Goal: Information Seeking & Learning: Learn about a topic

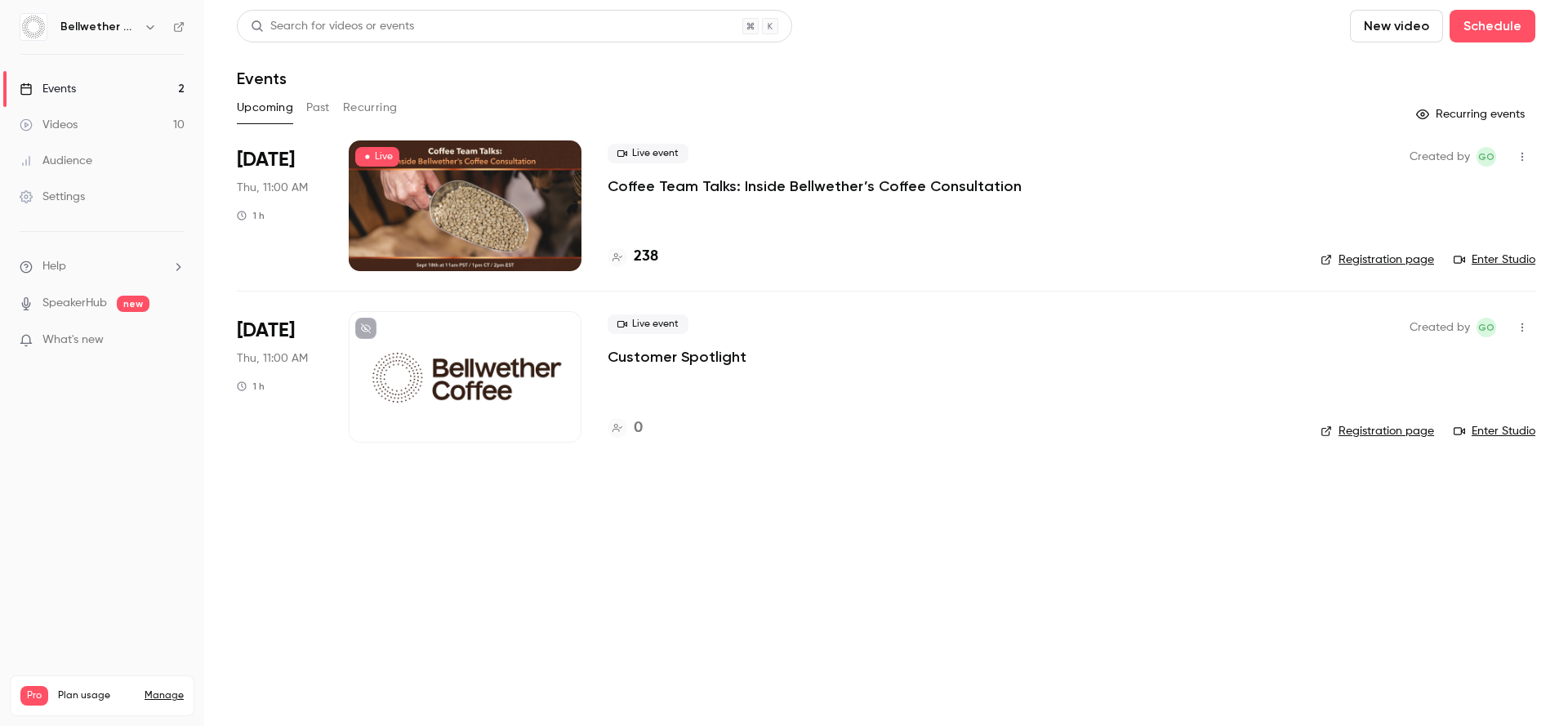
click at [1060, 98] on div "Upcoming Past Recurring" at bounding box center [886, 107] width 1299 height 26
click at [329, 111] on button "Past" at bounding box center [318, 107] width 24 height 26
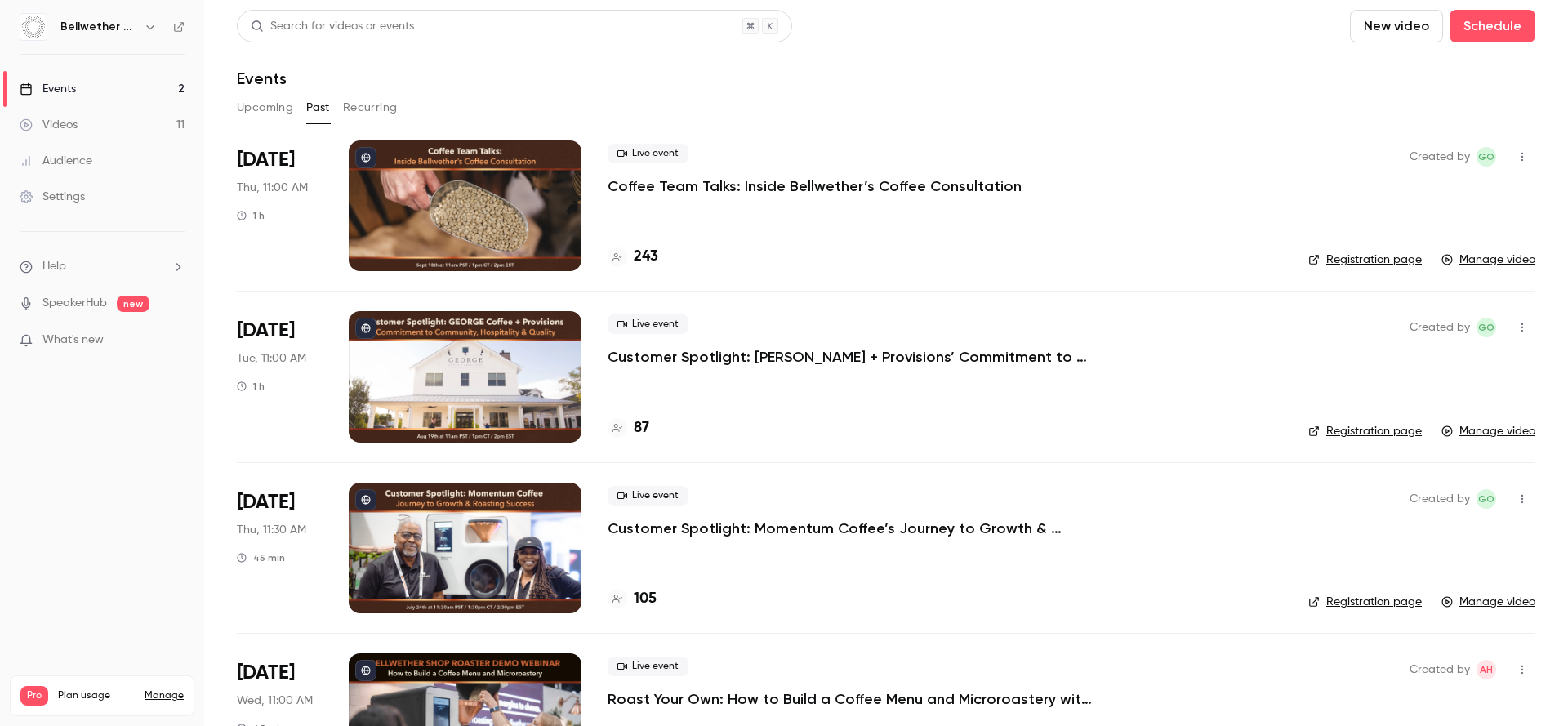
click at [489, 196] on div at bounding box center [465, 206] width 233 height 130
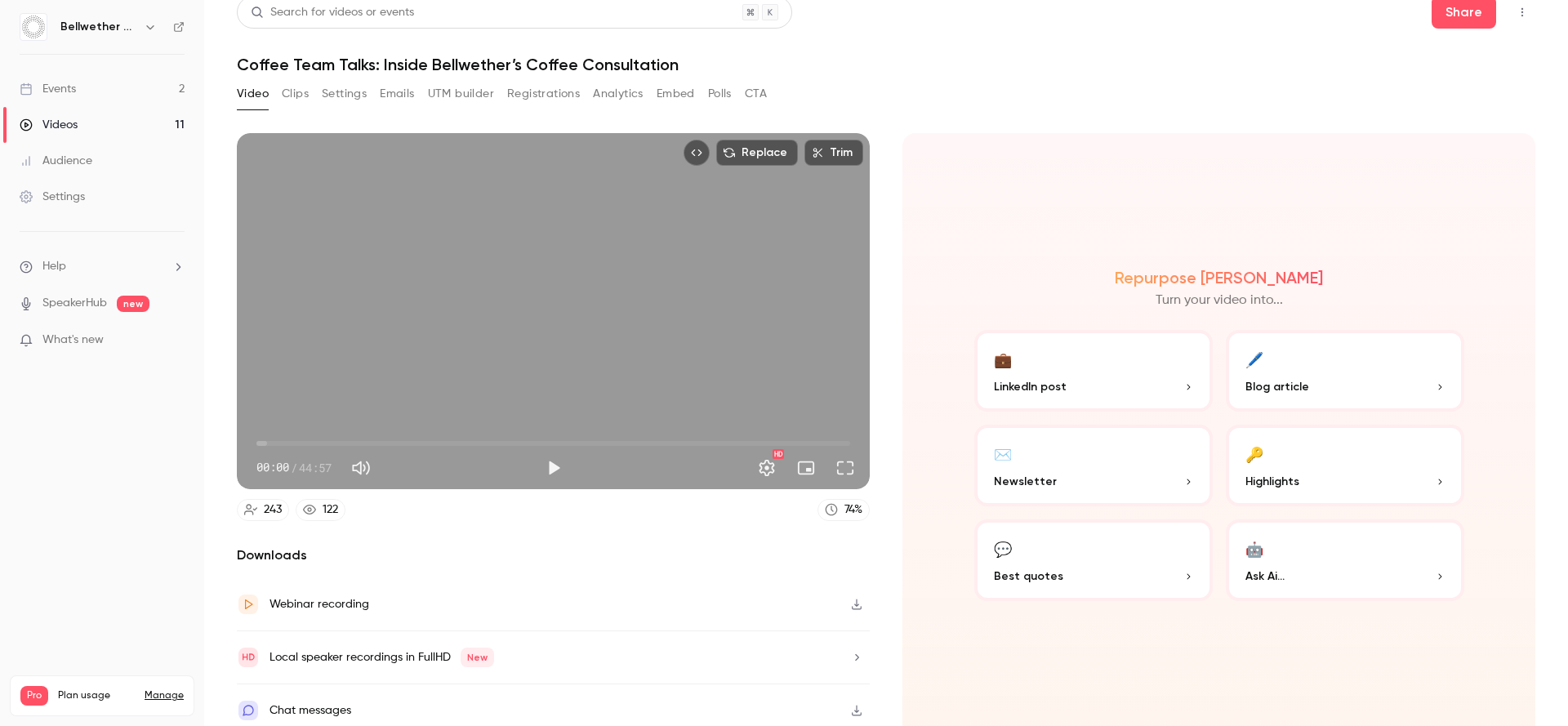
scroll to position [21, 0]
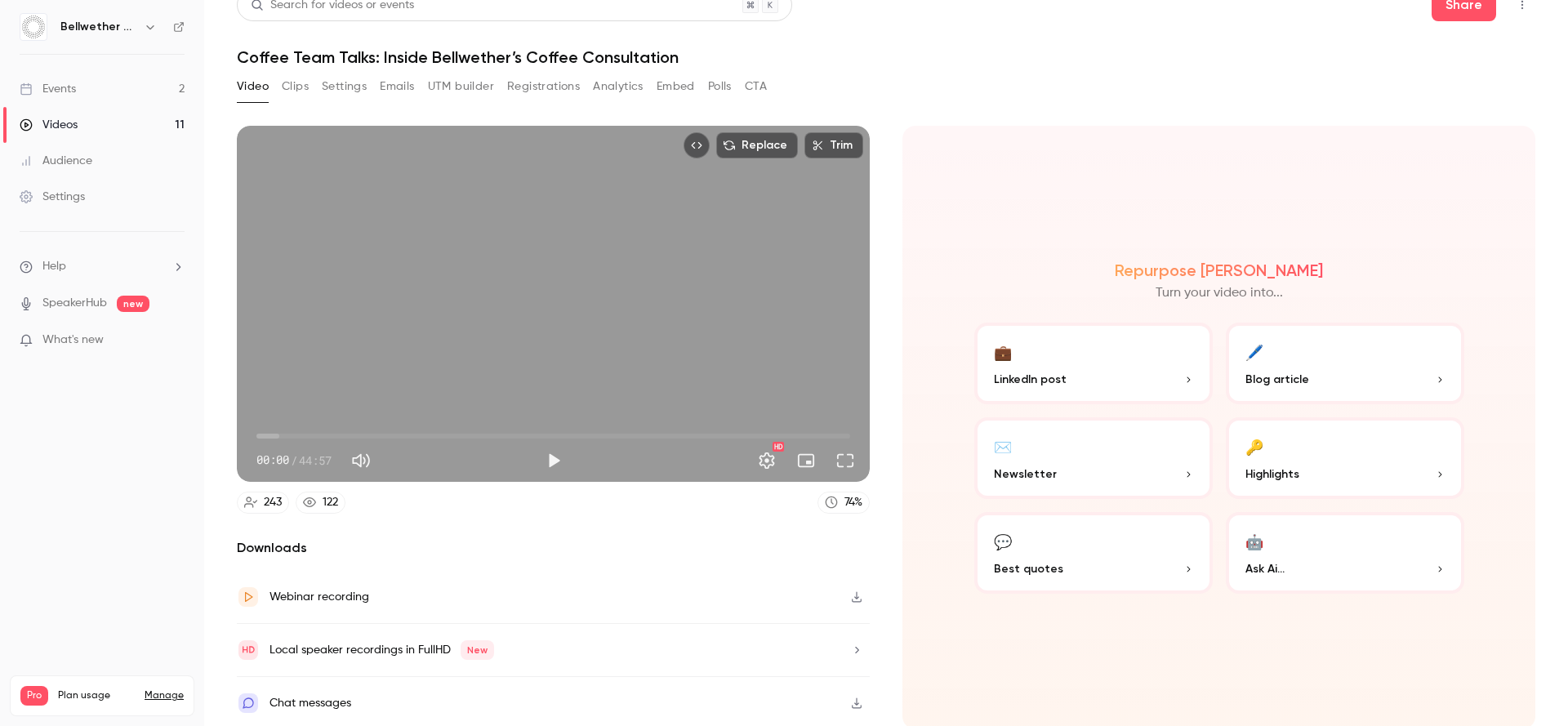
click at [648, 97] on div "Video Clips Settings Emails UTM builder Registrations Analytics Embed Polls CTA" at bounding box center [501, 86] width 530 height 26
click at [627, 90] on button "Analytics" at bounding box center [618, 86] width 51 height 26
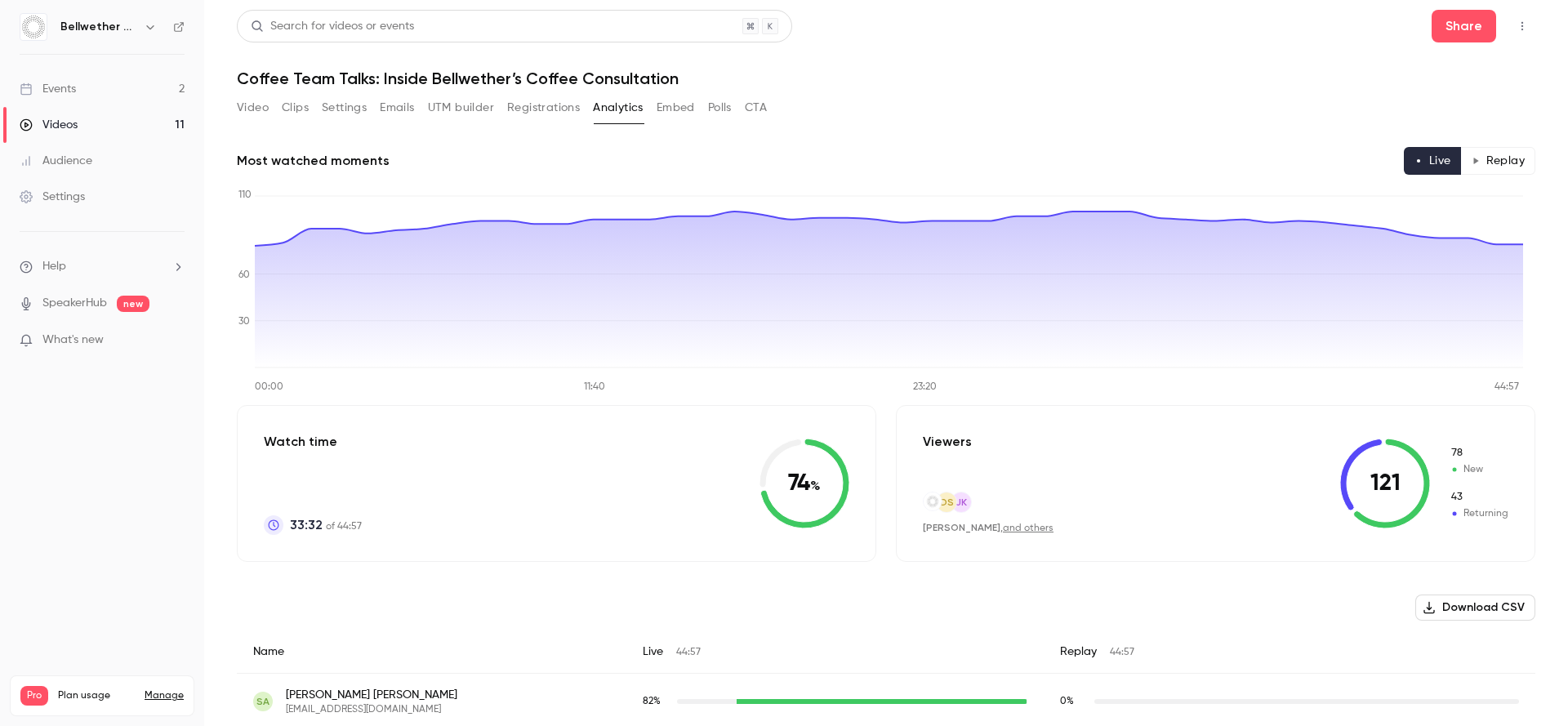
click at [251, 102] on button "Video" at bounding box center [252, 107] width 32 height 26
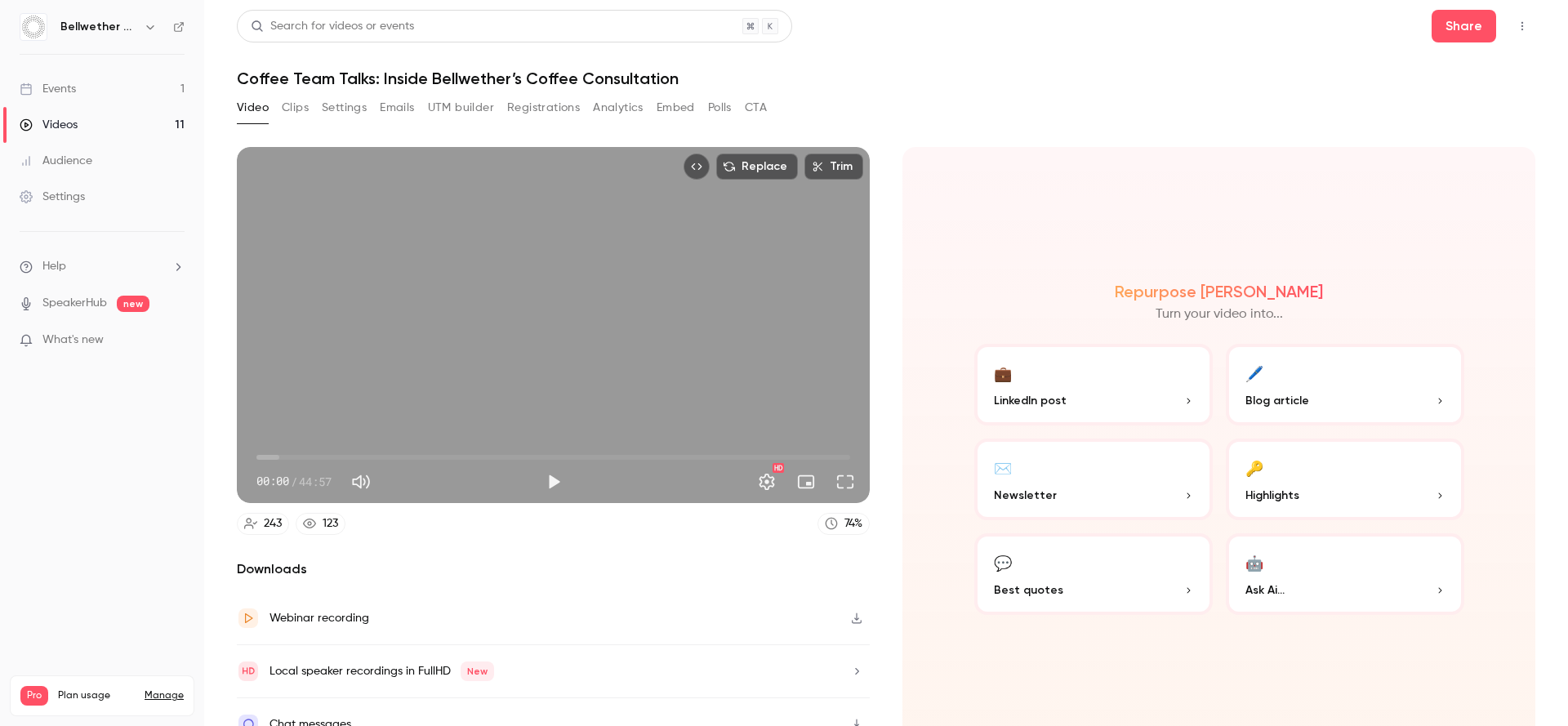
click at [108, 87] on link "Events 1" at bounding box center [102, 88] width 204 height 35
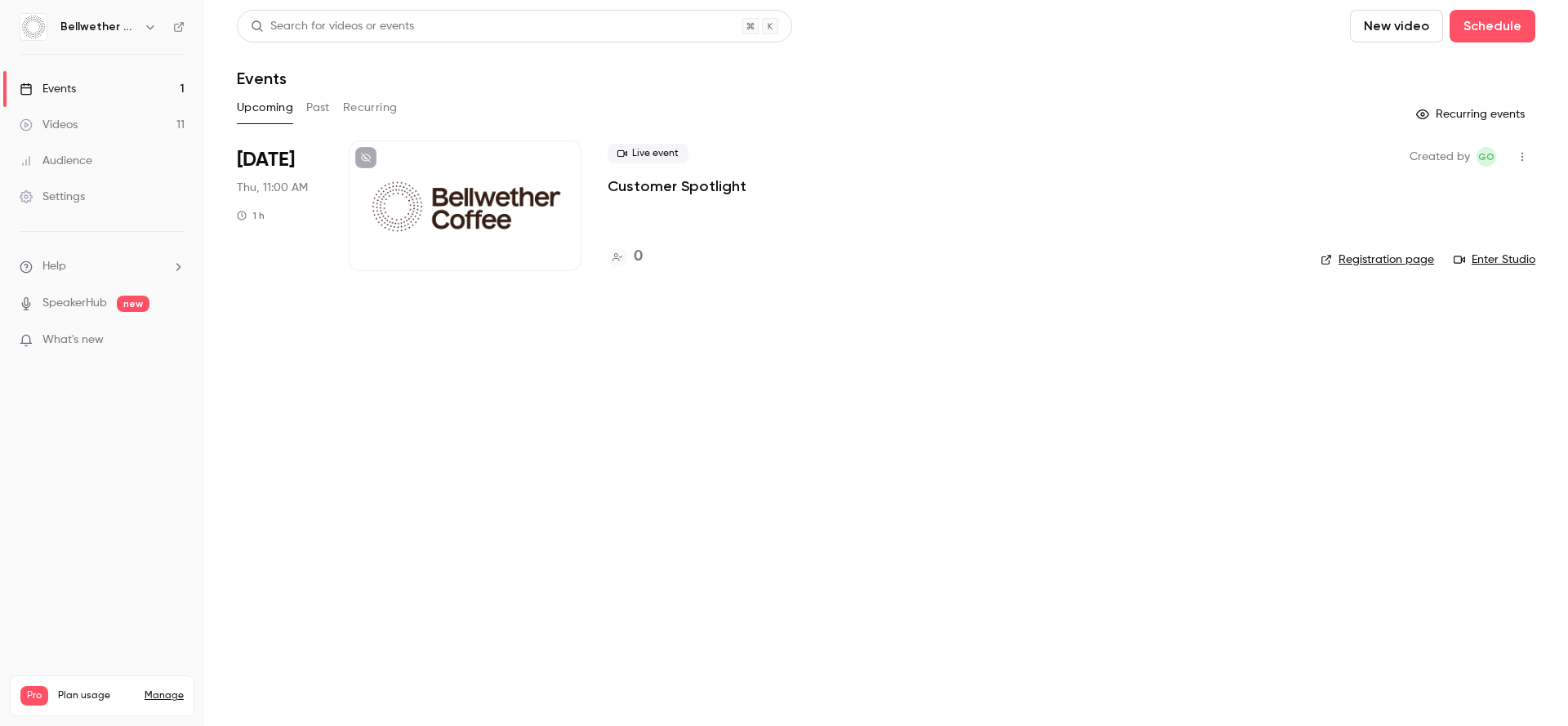
click at [312, 107] on button "Past" at bounding box center [318, 107] width 24 height 26
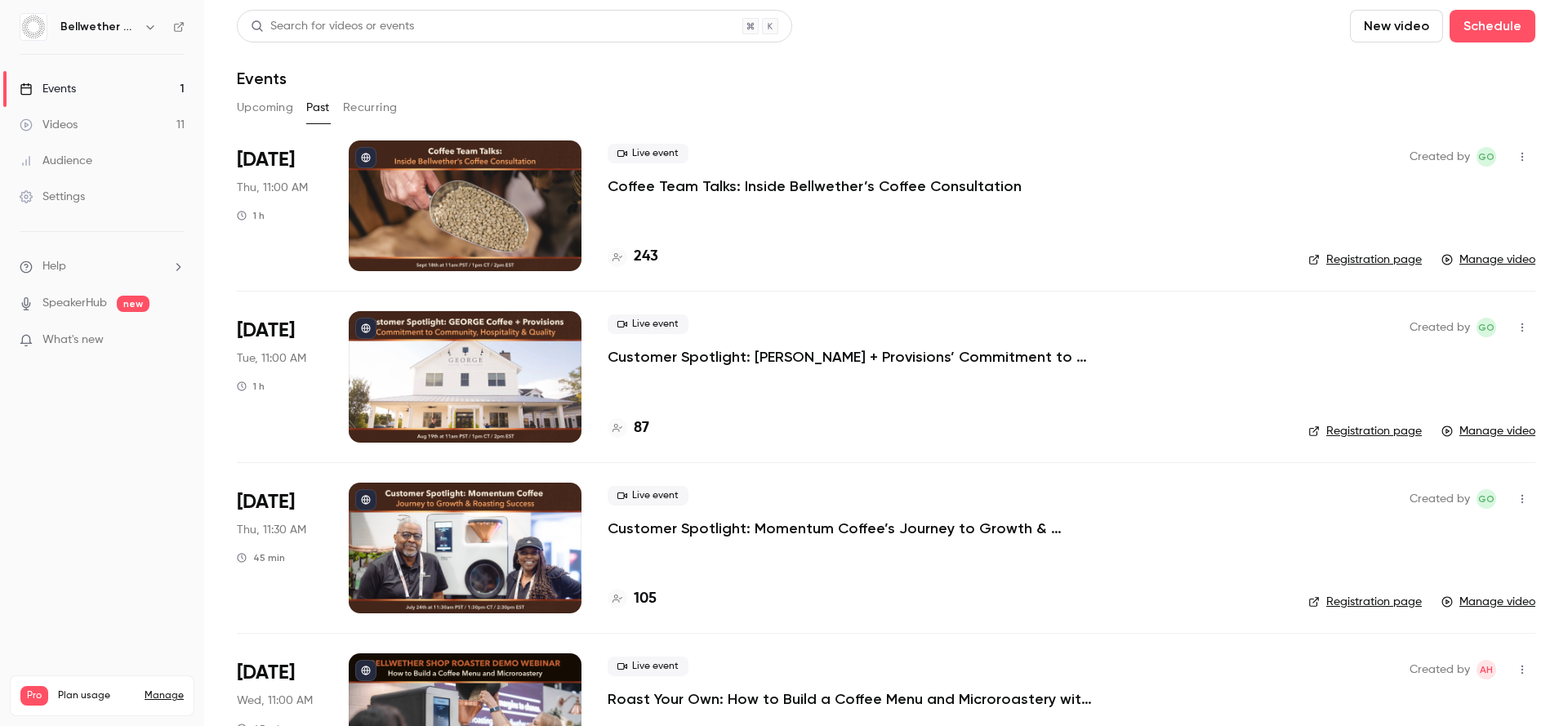
click at [747, 354] on p "Customer Spotlight: [PERSON_NAME] + Provisions’ Commitment to Community, Hospit…" at bounding box center [852, 356] width 490 height 19
click at [648, 523] on p "Customer Spotlight: Momentum Coffee’s Journey to Growth & Roasting Success" at bounding box center [852, 528] width 490 height 19
click at [698, 698] on p "Roast Your Own: How to Build a Coffee Menu and Microroastery with Bellwether" at bounding box center [852, 698] width 490 height 19
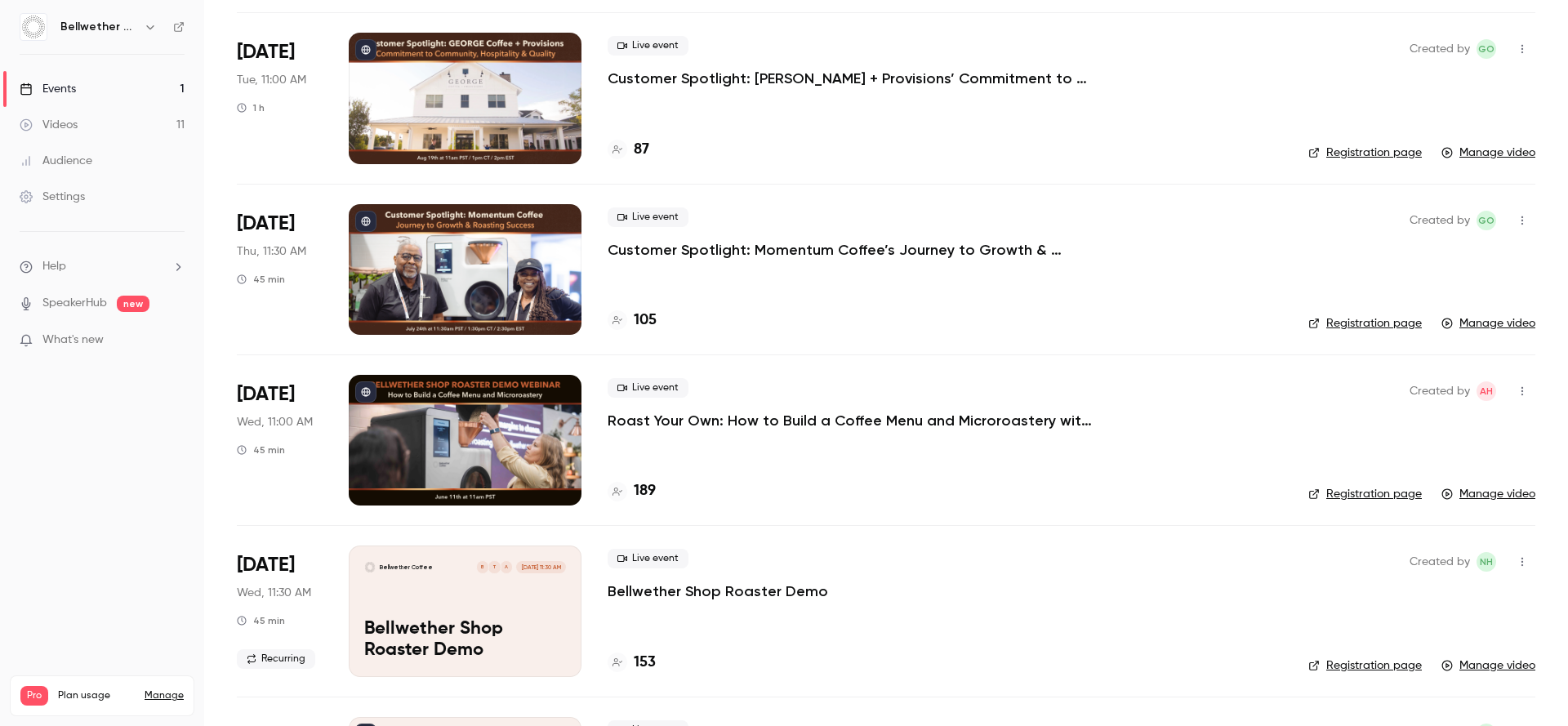
scroll to position [280, 0]
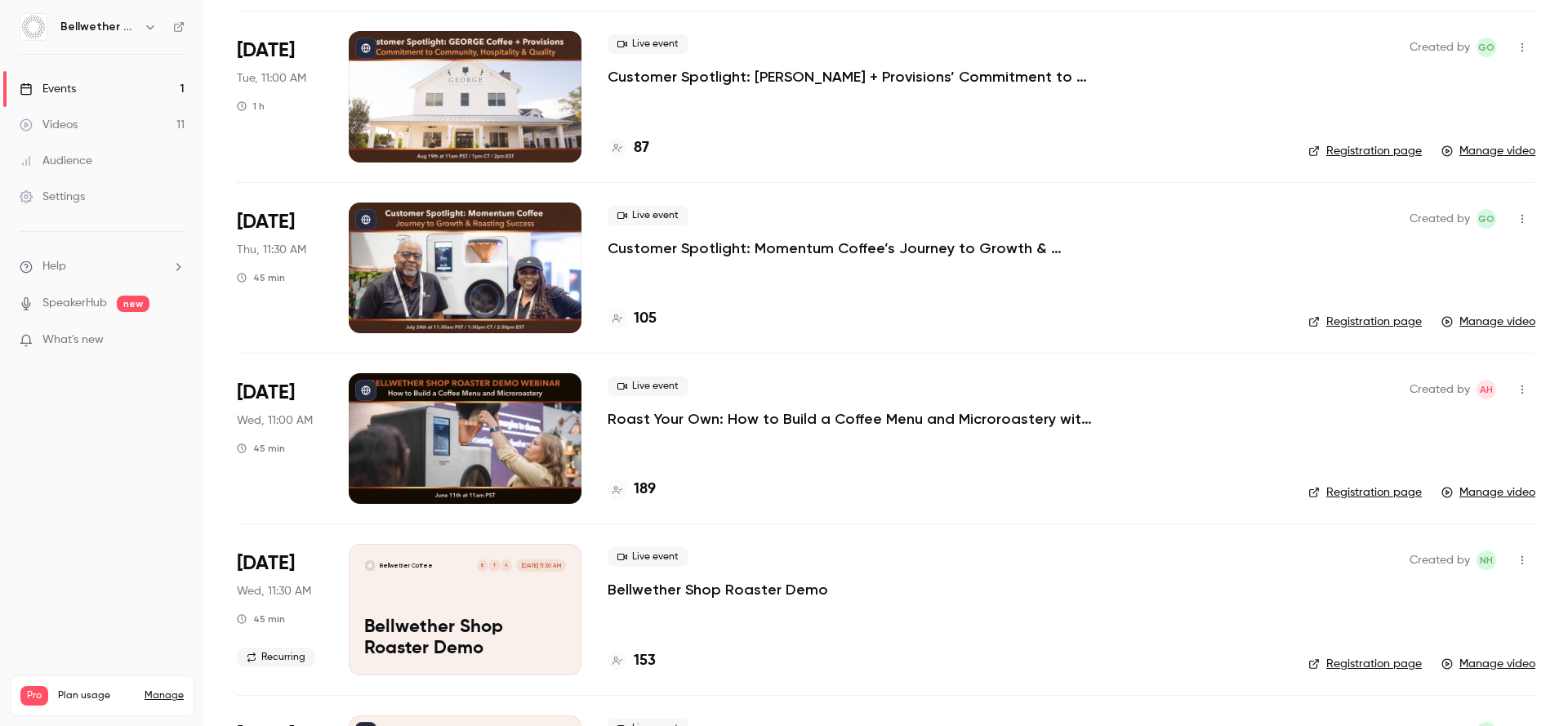
click at [733, 593] on p "Bellwether Shop Roaster Demo" at bounding box center [718, 589] width 220 height 19
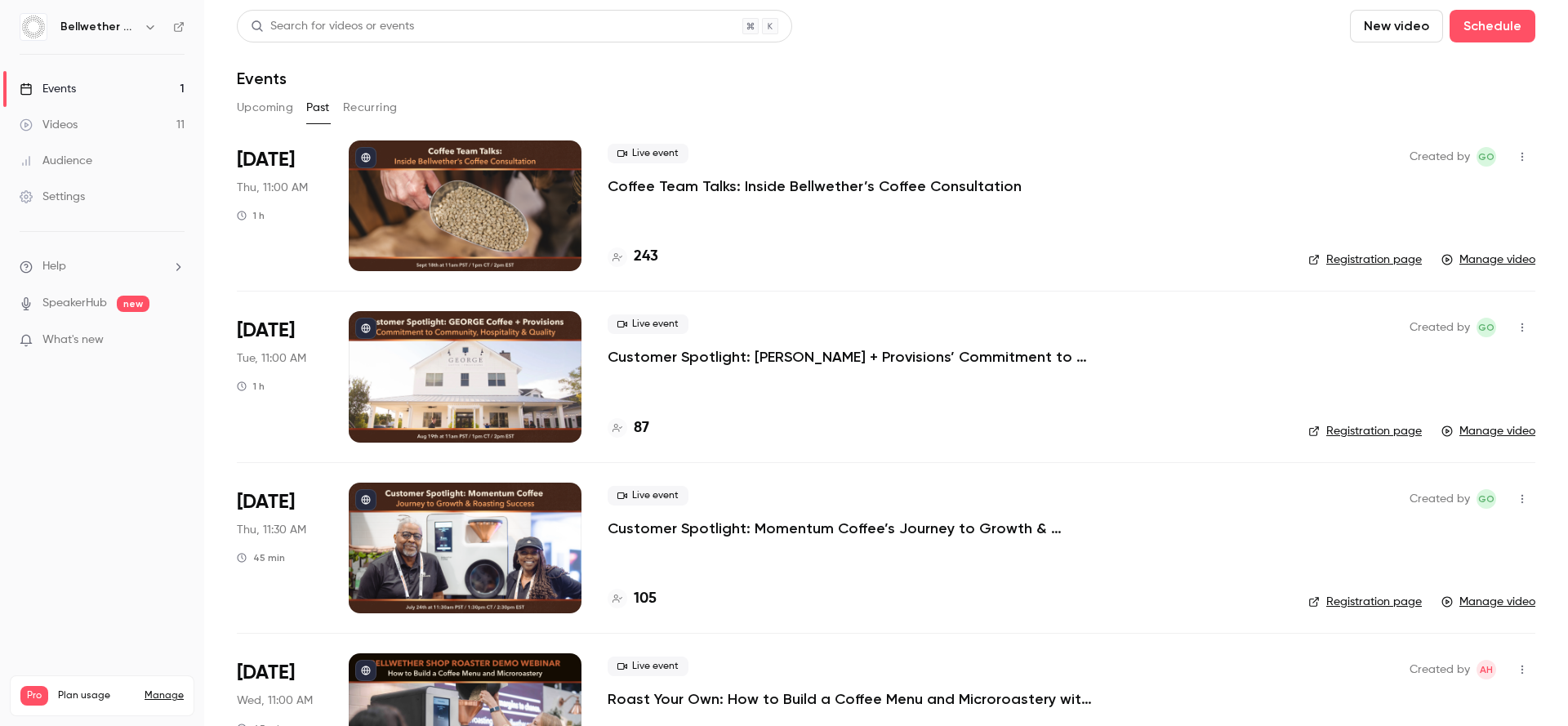
click at [672, 185] on p "Coffee Team Talks: Inside Bellwether’s Coffee Consultation" at bounding box center [815, 186] width 414 height 19
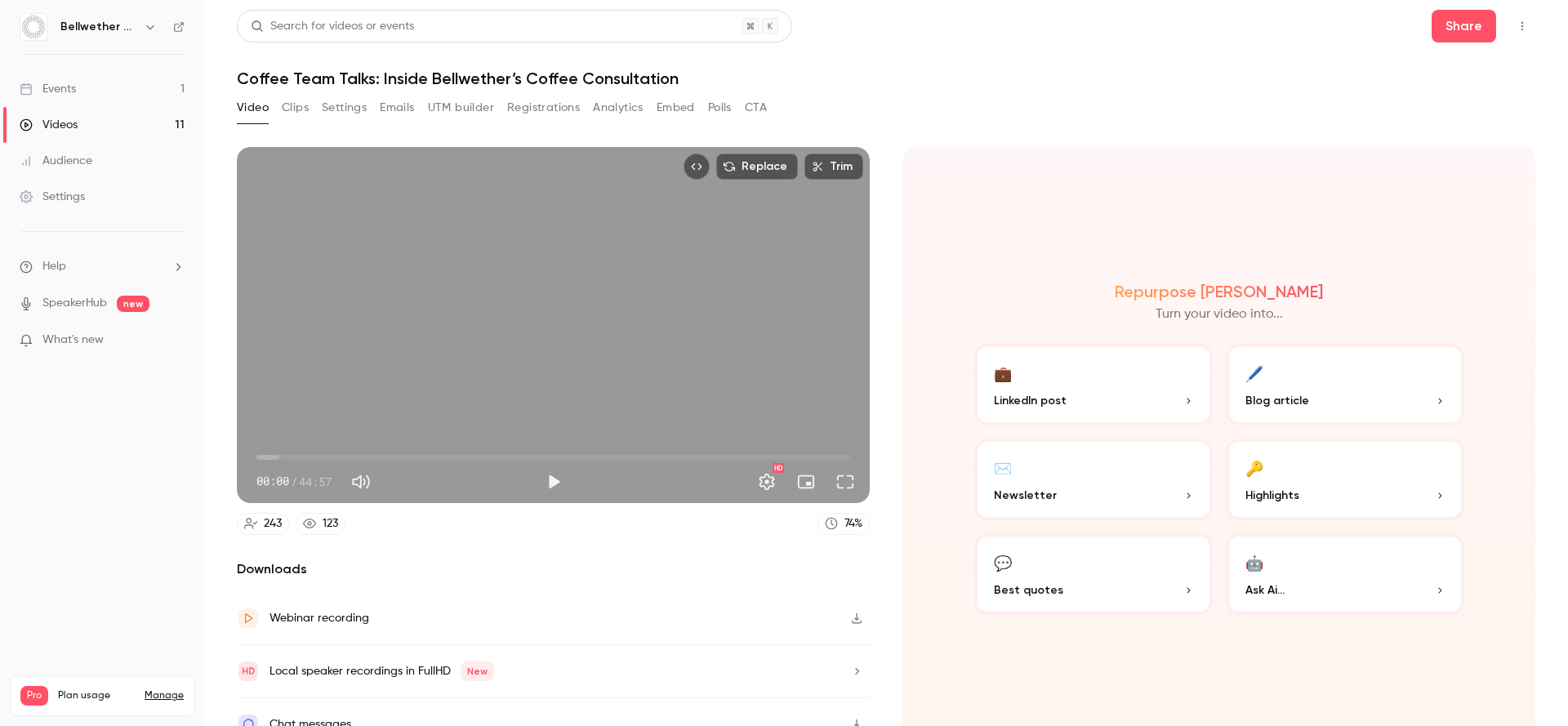
click at [553, 102] on button "Registrations" at bounding box center [543, 107] width 73 height 26
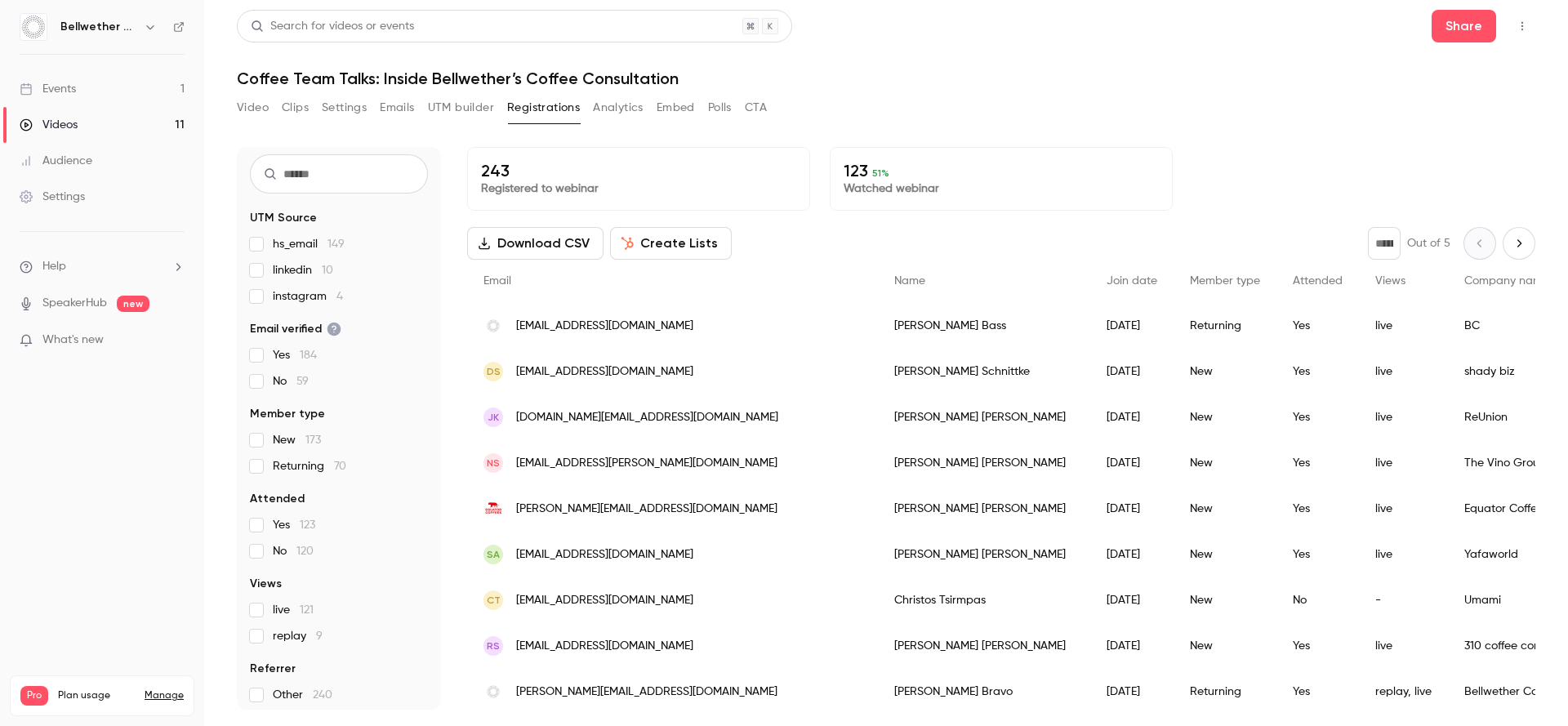
scroll to position [45, 0]
click at [289, 438] on span "New 173" at bounding box center [297, 436] width 48 height 16
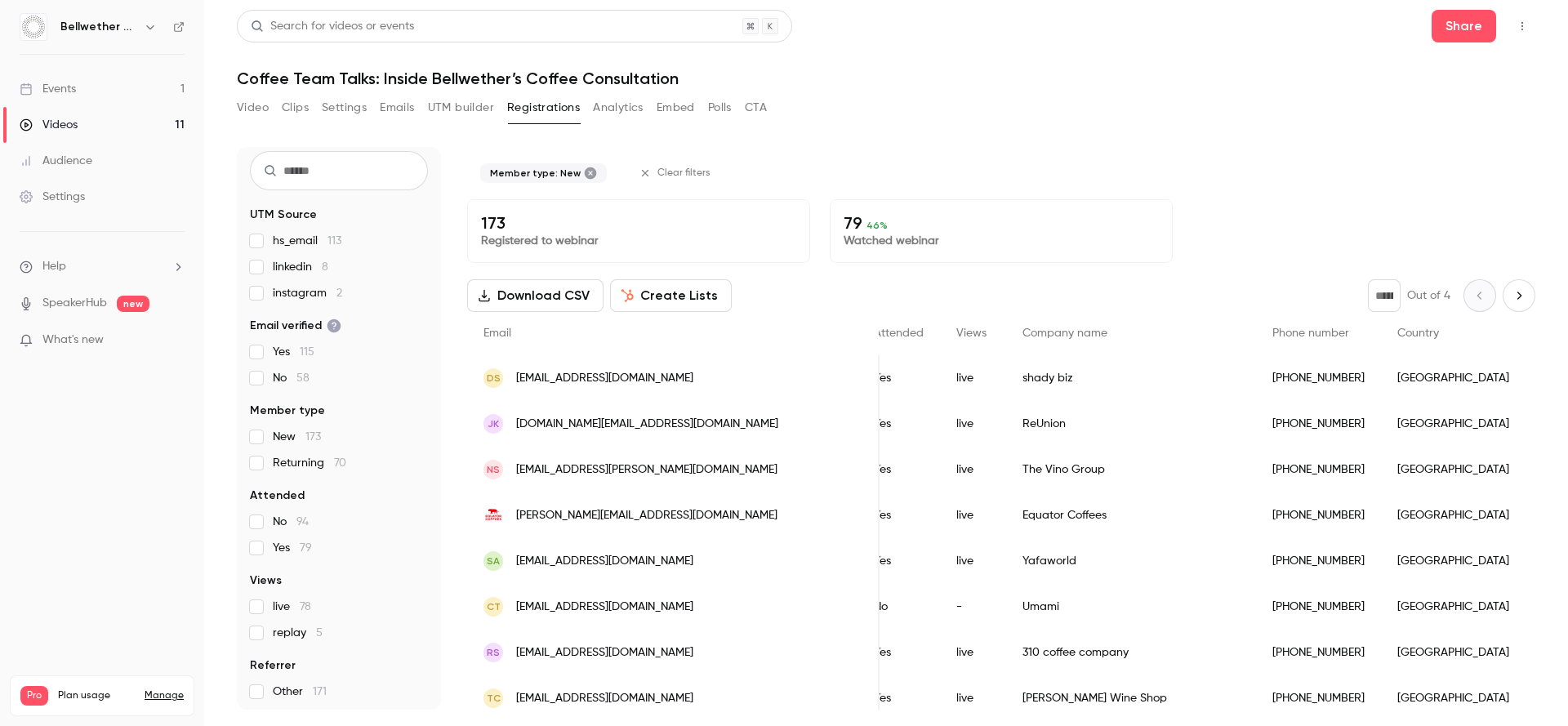
scroll to position [0, 519]
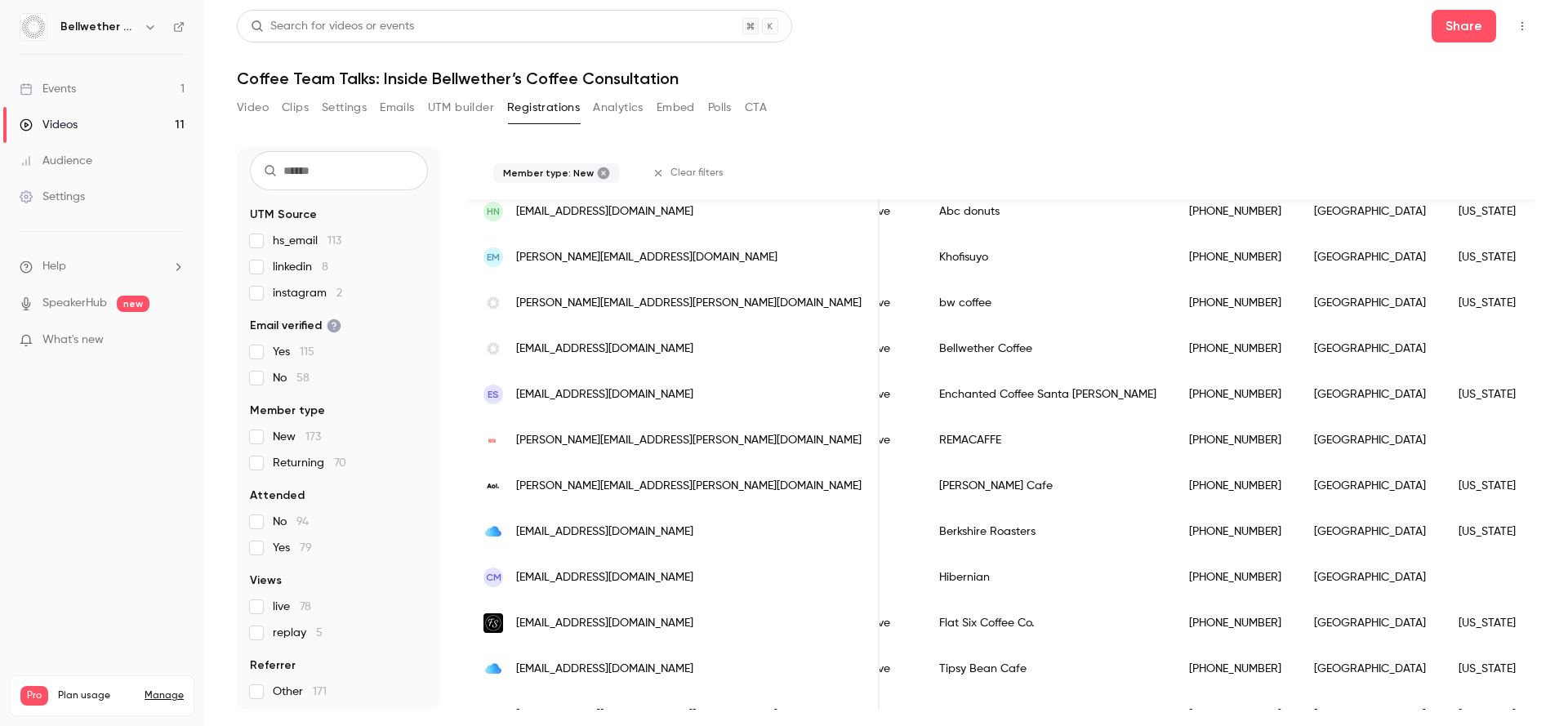
scroll to position [0, 0]
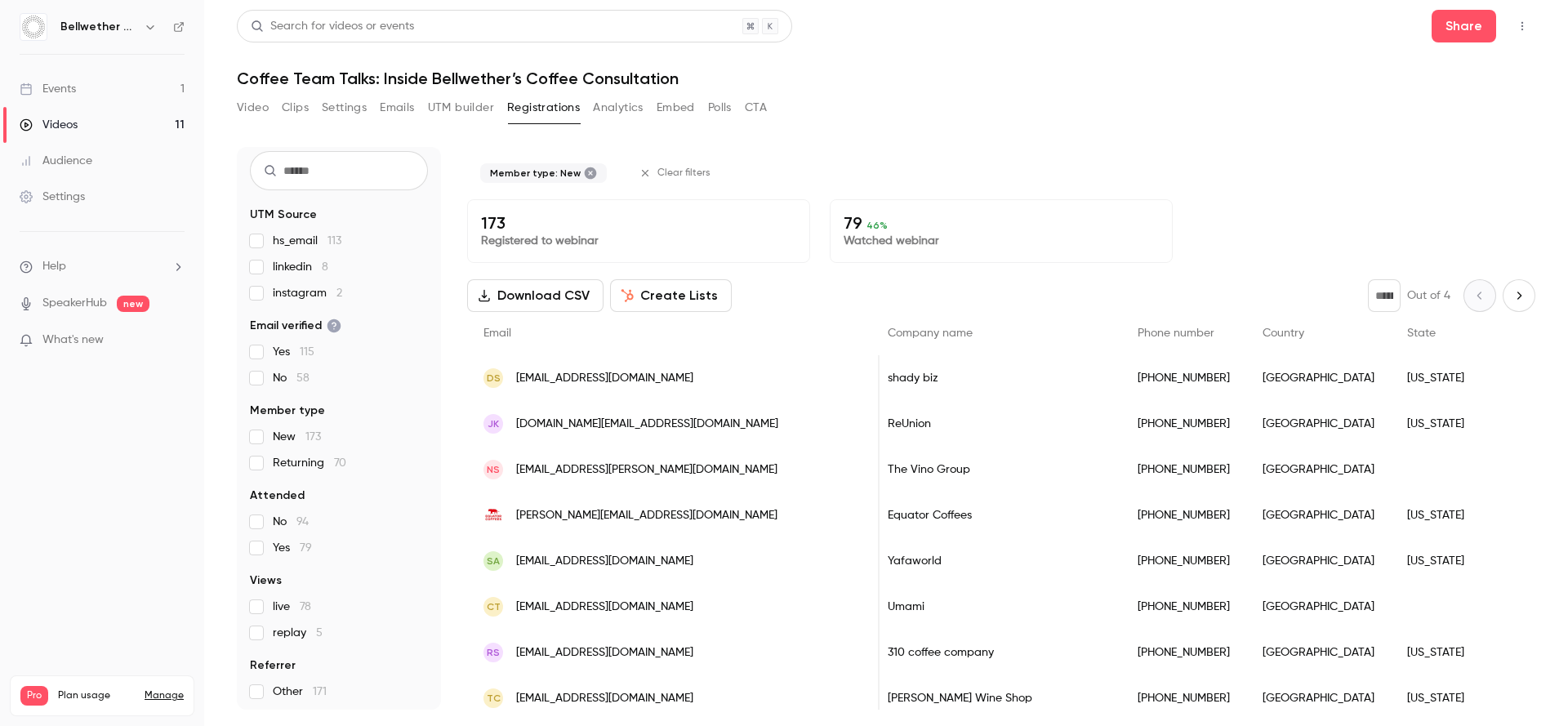
scroll to position [0, 641]
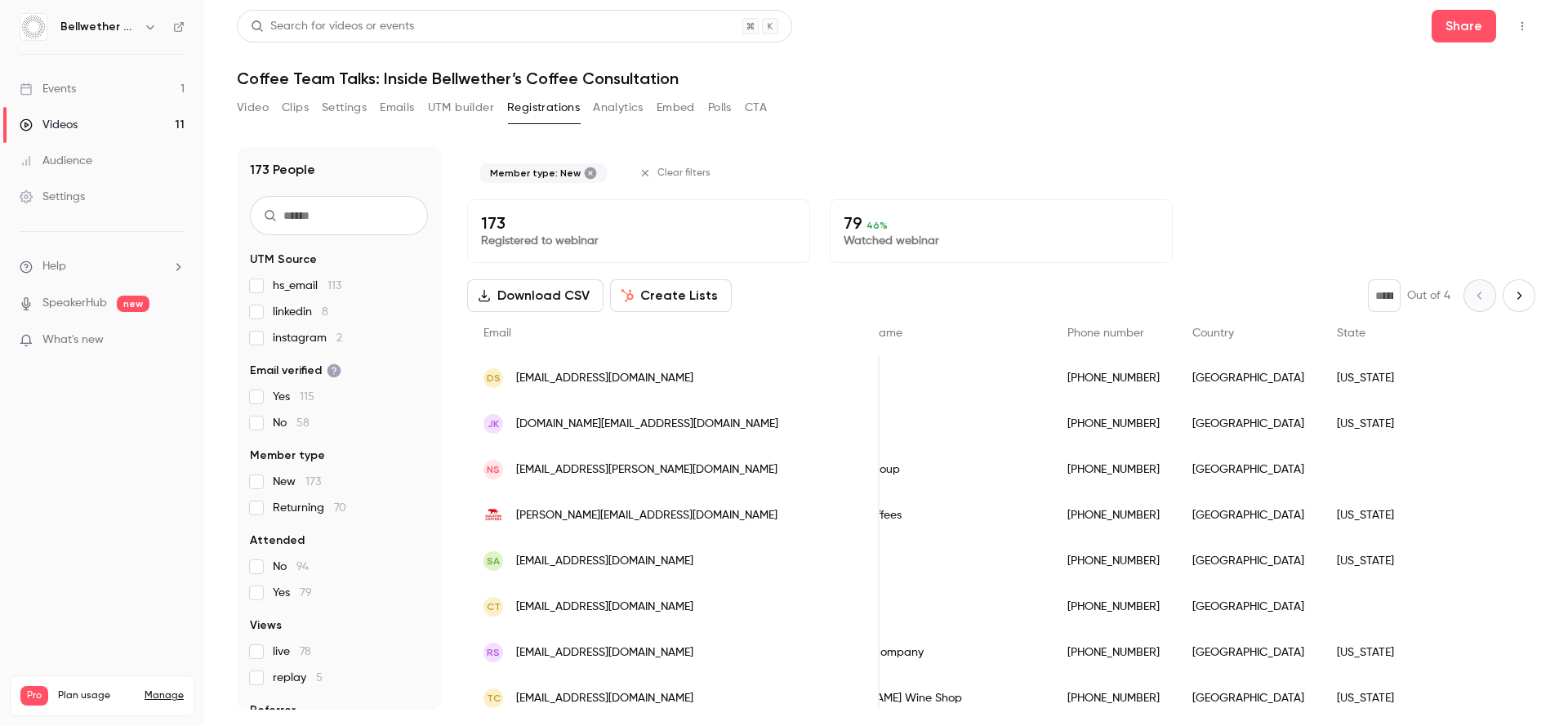
click at [93, 88] on link "Events 1" at bounding box center [102, 88] width 204 height 35
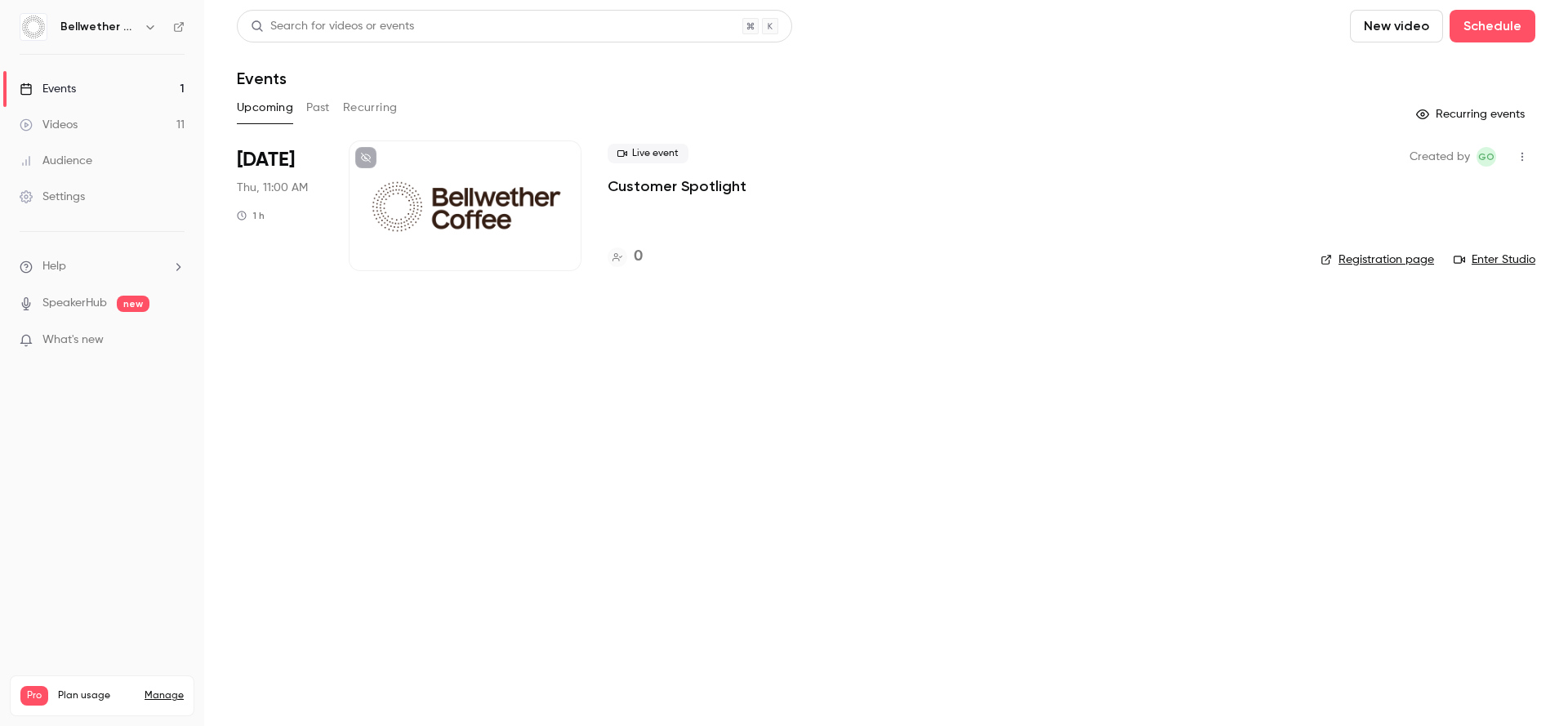
click at [315, 105] on button "Past" at bounding box center [318, 107] width 24 height 26
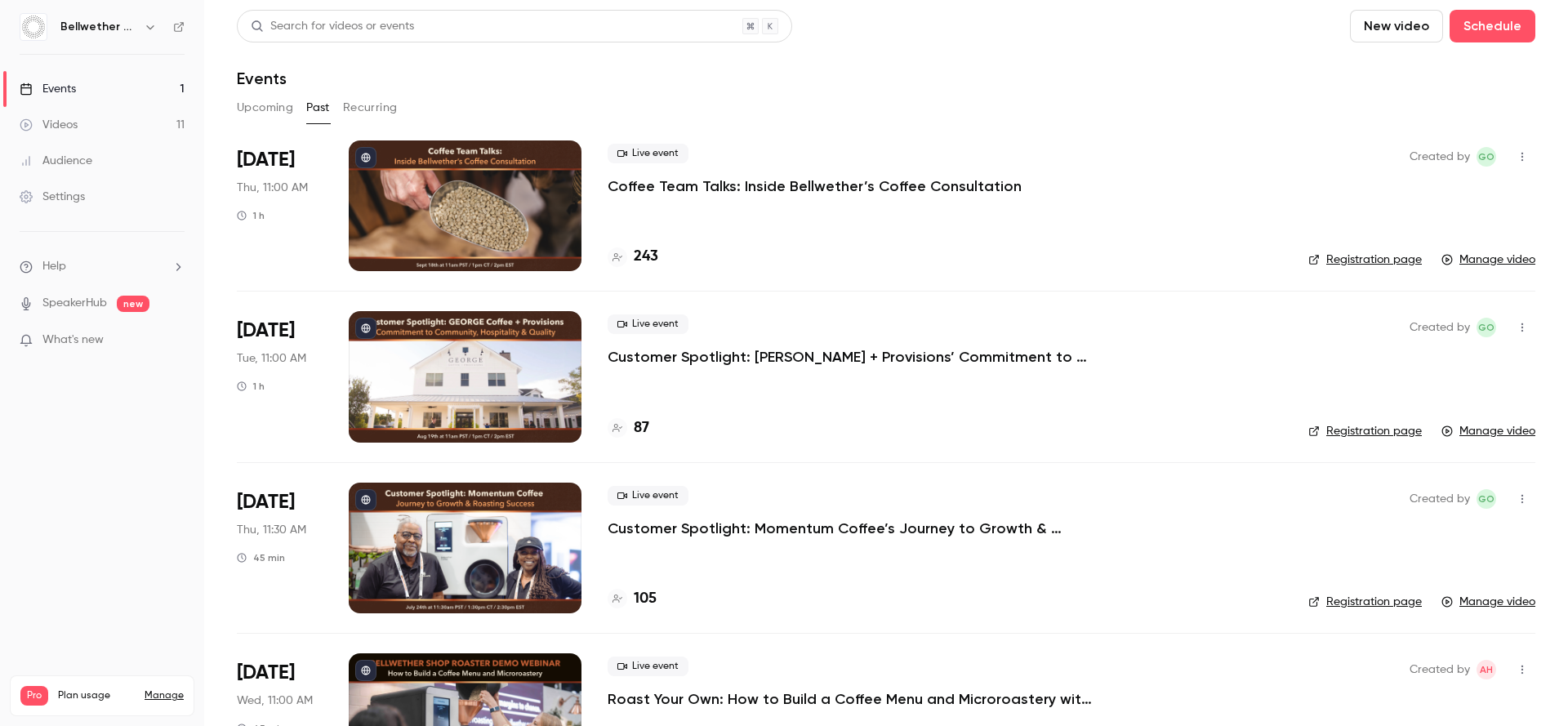
click at [995, 43] on header "Search for videos or events New video Schedule Events" at bounding box center [886, 49] width 1299 height 79
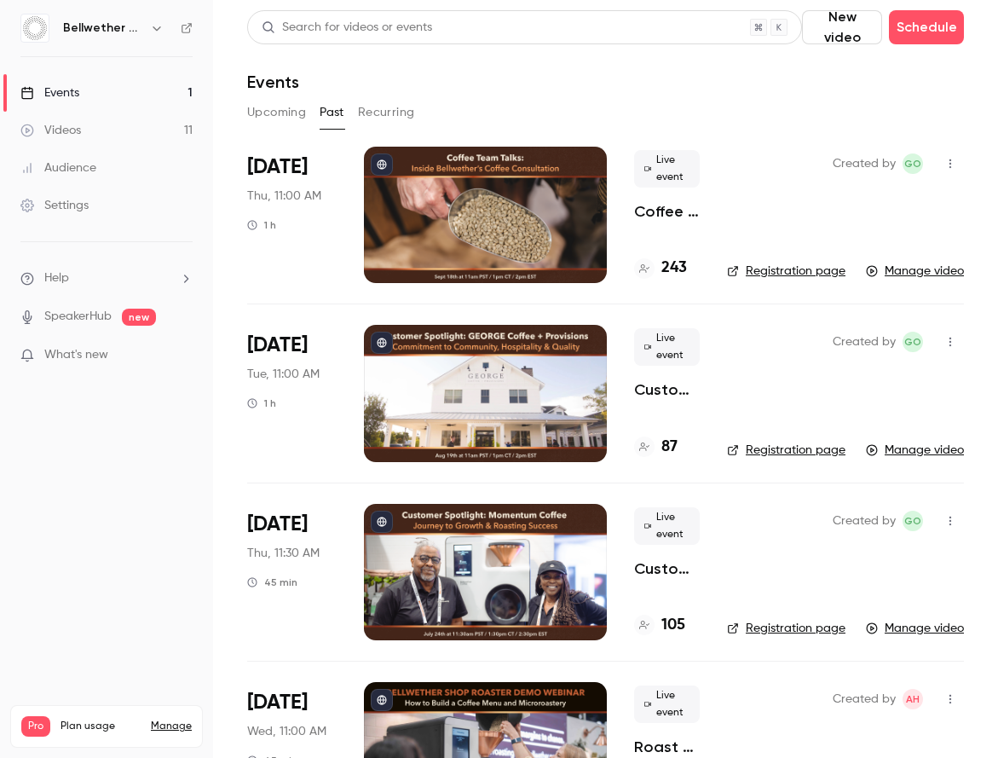
click at [438, 154] on div at bounding box center [485, 215] width 243 height 136
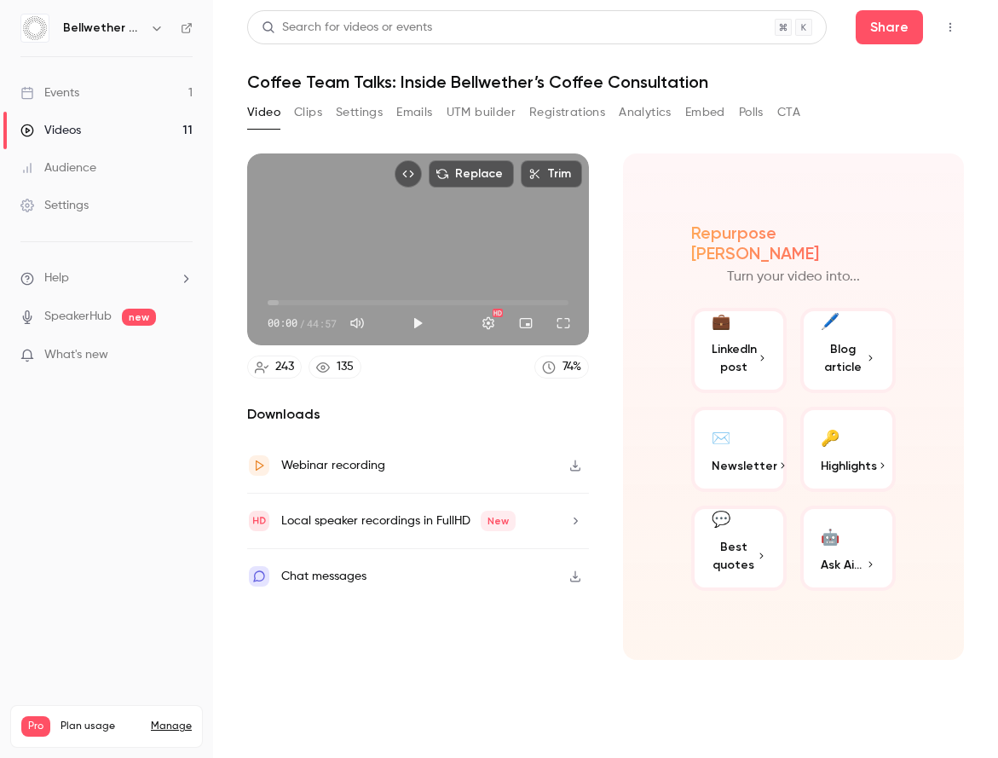
click at [642, 112] on button "Analytics" at bounding box center [645, 112] width 53 height 27
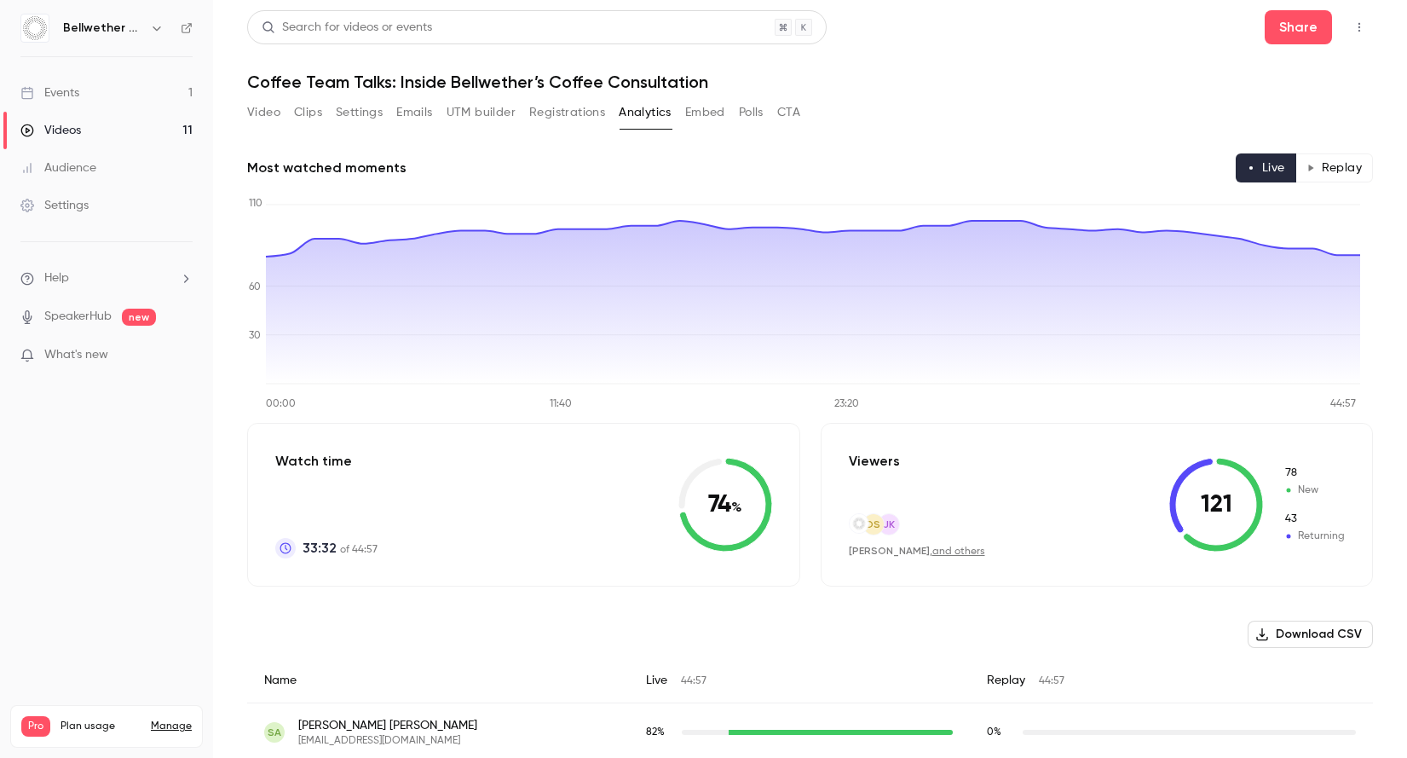
click at [1310, 175] on button "Replay" at bounding box center [1334, 167] width 78 height 29
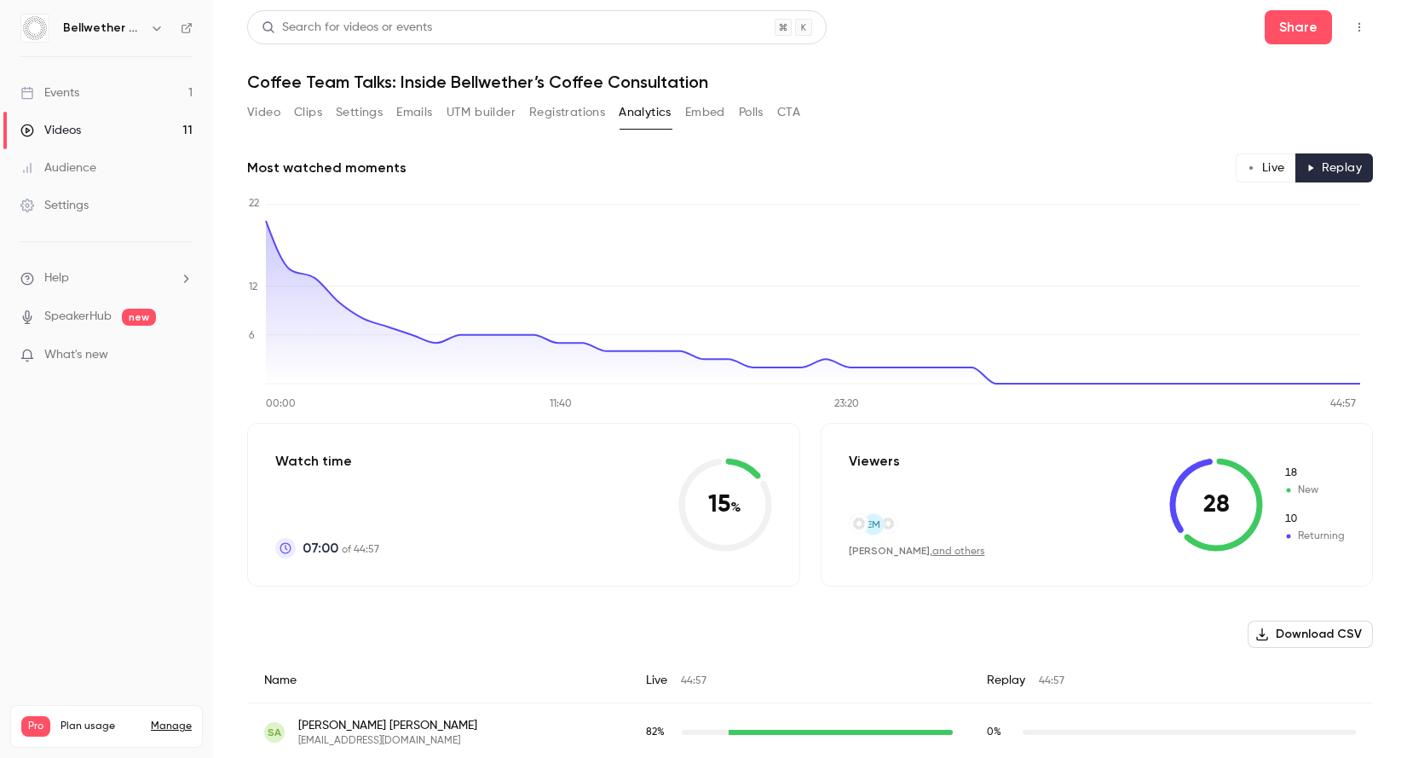
click at [566, 112] on button "Registrations" at bounding box center [567, 112] width 76 height 27
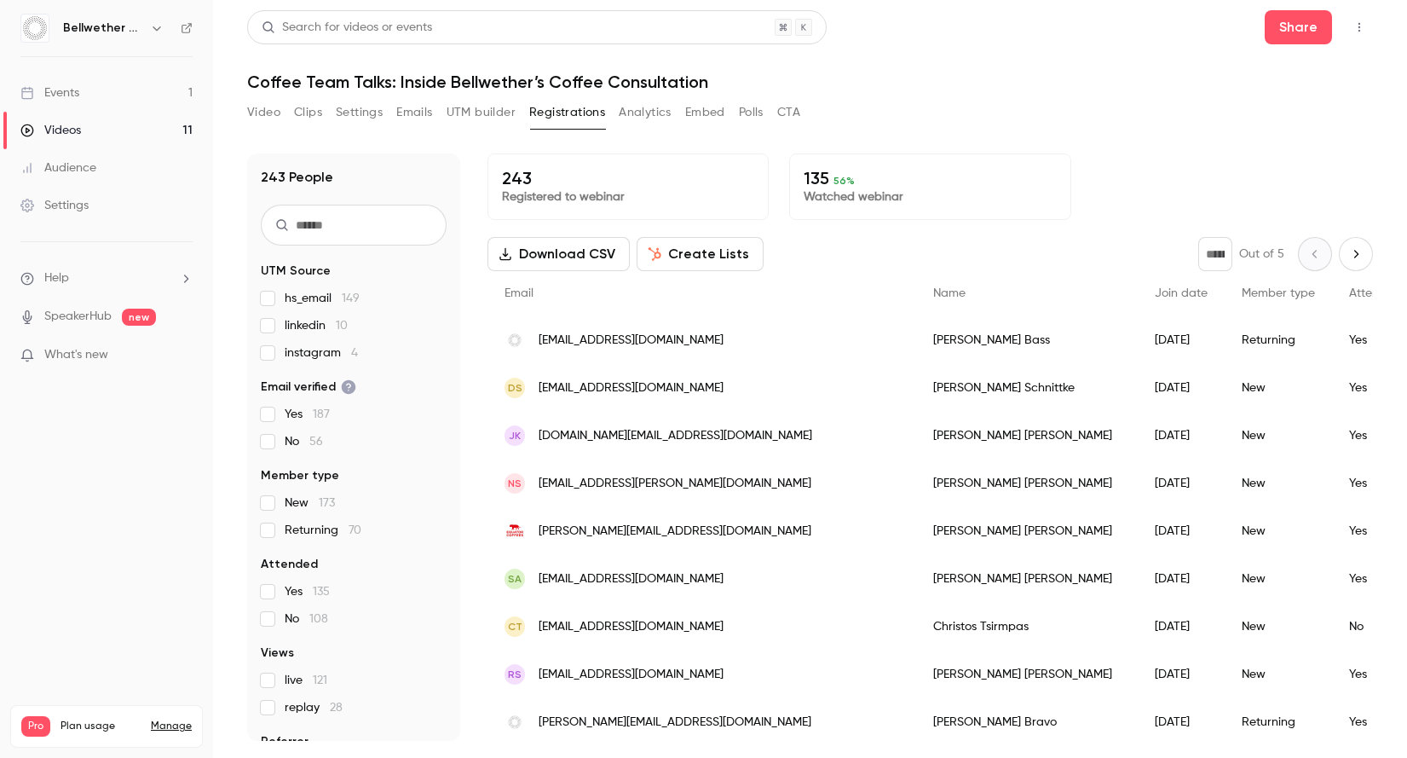
click at [703, 112] on button "Embed" at bounding box center [705, 112] width 40 height 27
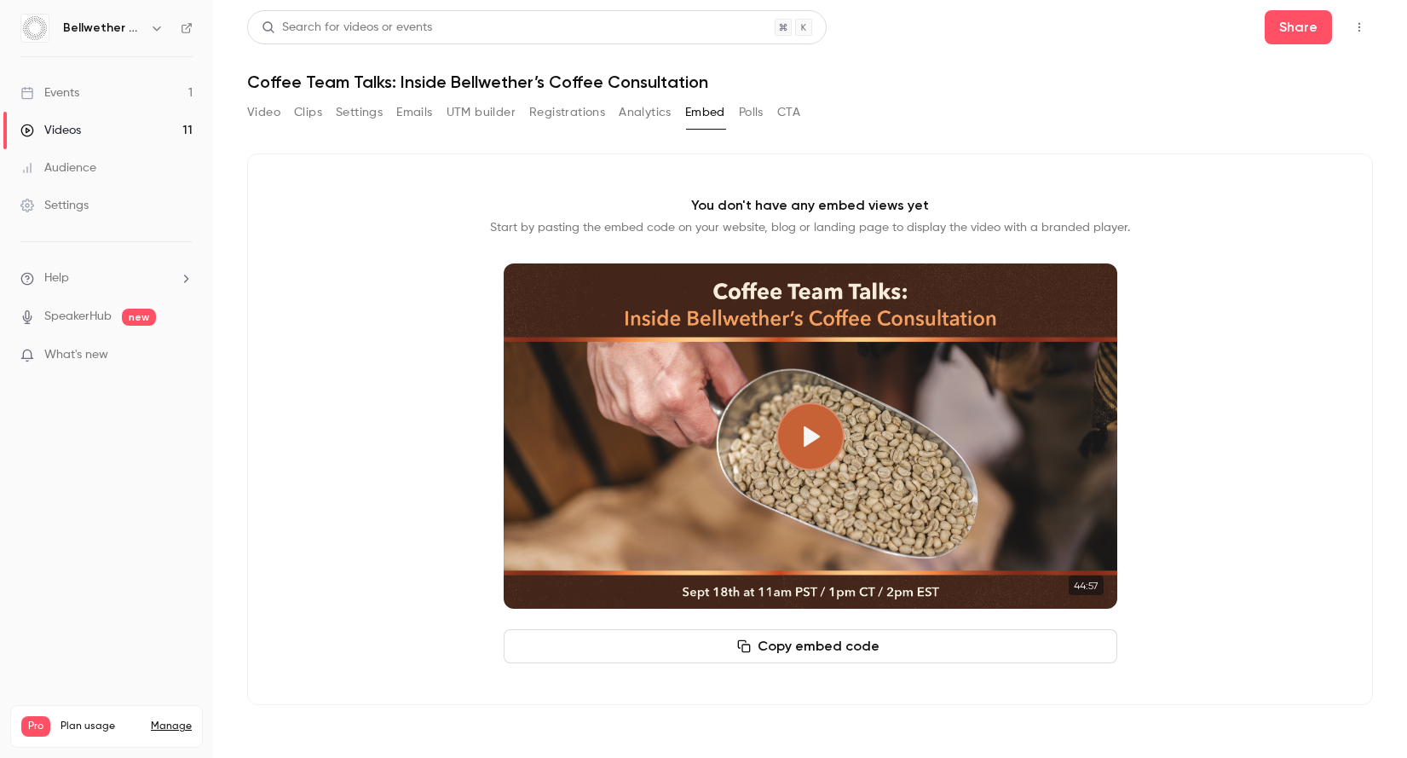
click at [746, 118] on button "Polls" at bounding box center [751, 112] width 25 height 27
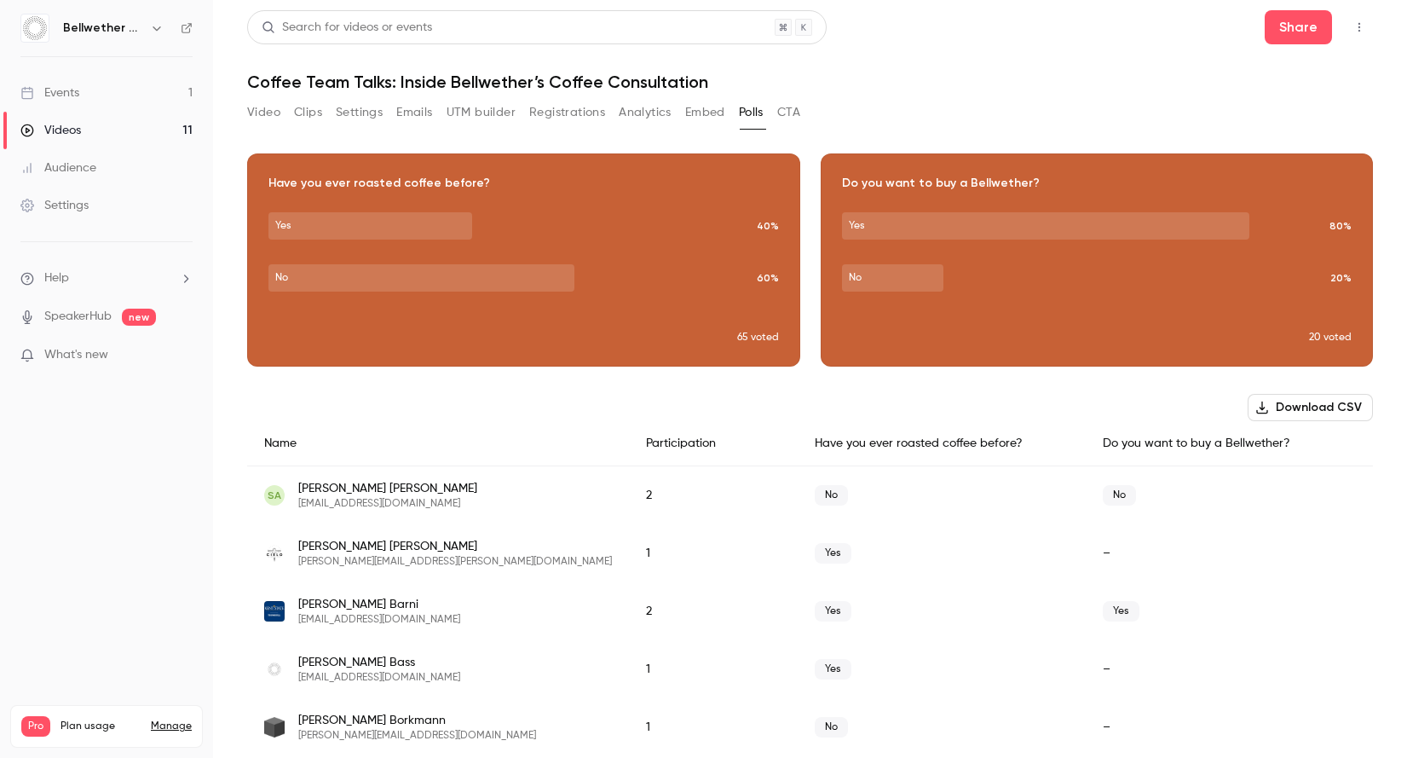
click at [1092, 246] on icon "button" at bounding box center [1097, 248] width 14 height 12
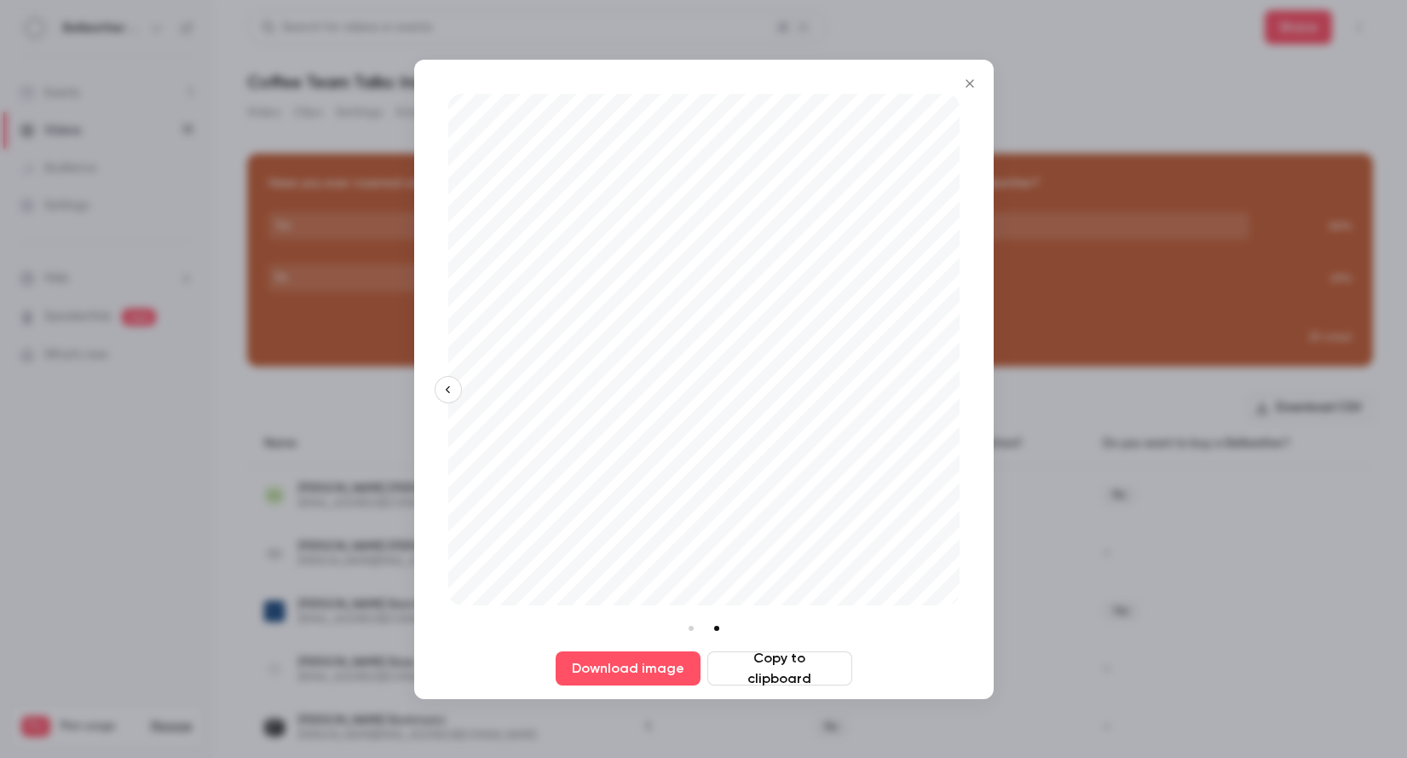
click at [690, 627] on li at bounding box center [691, 628] width 19 height 19
click at [723, 627] on li at bounding box center [716, 628] width 19 height 19
click at [627, 668] on button "Download image" at bounding box center [628, 668] width 145 height 34
click at [794, 670] on button "Copy to clipboard" at bounding box center [779, 668] width 145 height 34
click at [1055, 273] on div at bounding box center [703, 379] width 1407 height 758
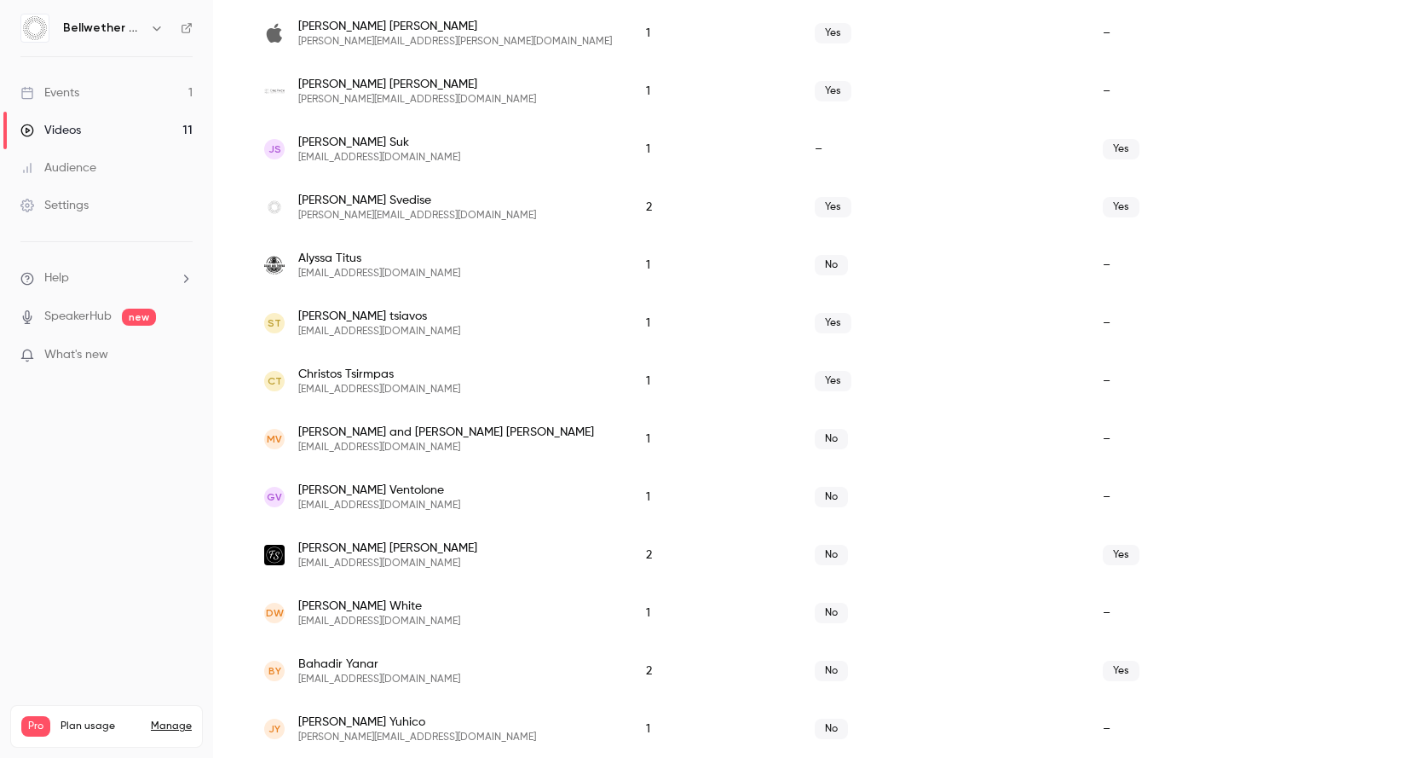
scroll to position [3676, 0]
